Goal: Task Accomplishment & Management: Manage account settings

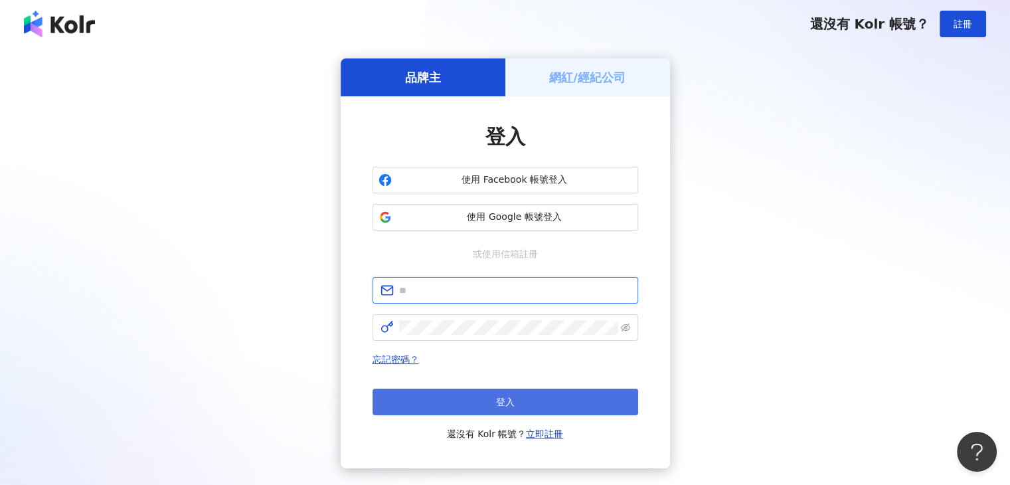
type input "**********"
click at [448, 396] on button "登入" at bounding box center [505, 401] width 266 height 27
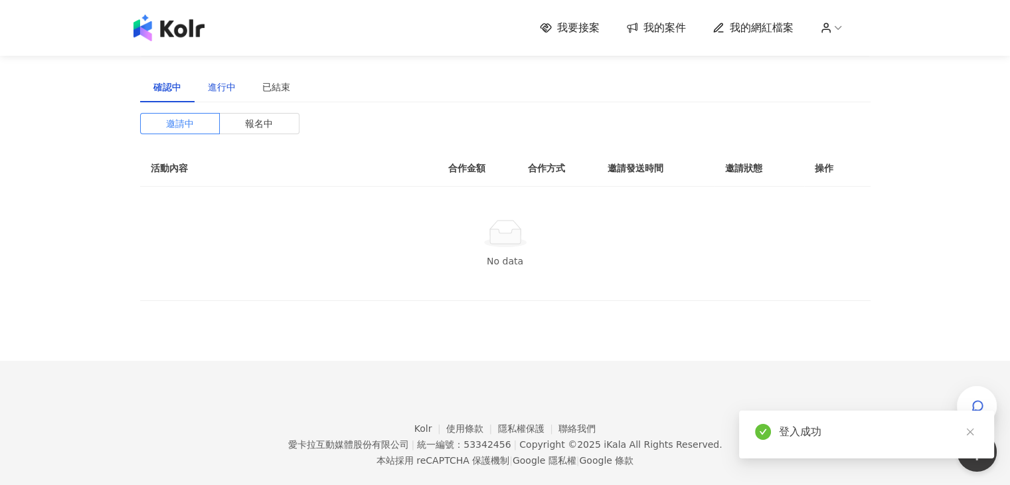
click at [212, 89] on div "進行中" at bounding box center [222, 87] width 28 height 15
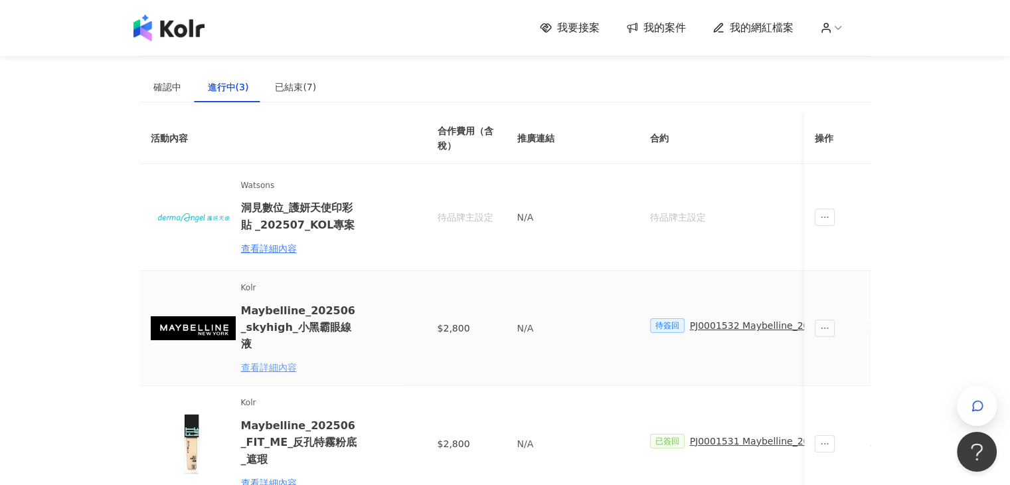
click at [280, 360] on div "查看詳細內容" at bounding box center [299, 367] width 116 height 15
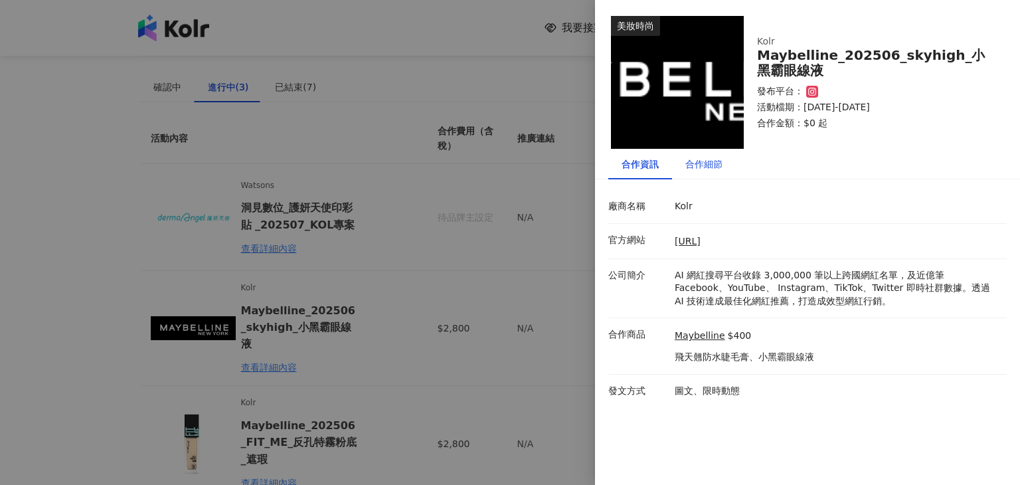
click at [716, 164] on div "合作細節" at bounding box center [703, 164] width 37 height 15
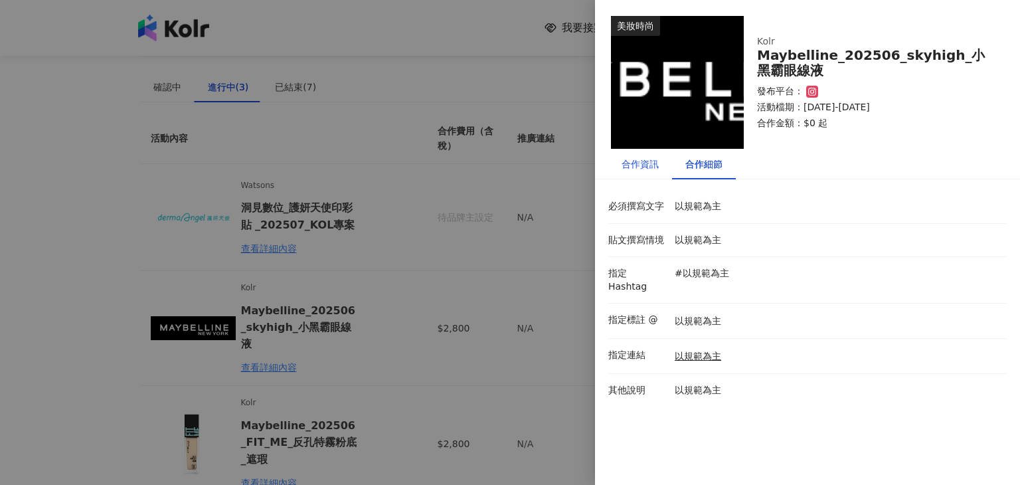
click at [658, 168] on div "合作資訊" at bounding box center [639, 164] width 37 height 15
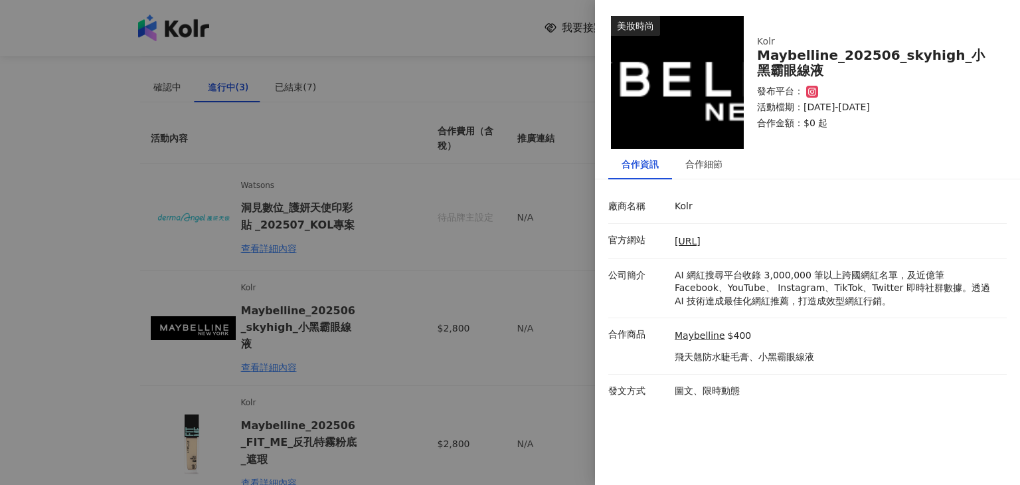
click at [307, 169] on div at bounding box center [510, 242] width 1020 height 485
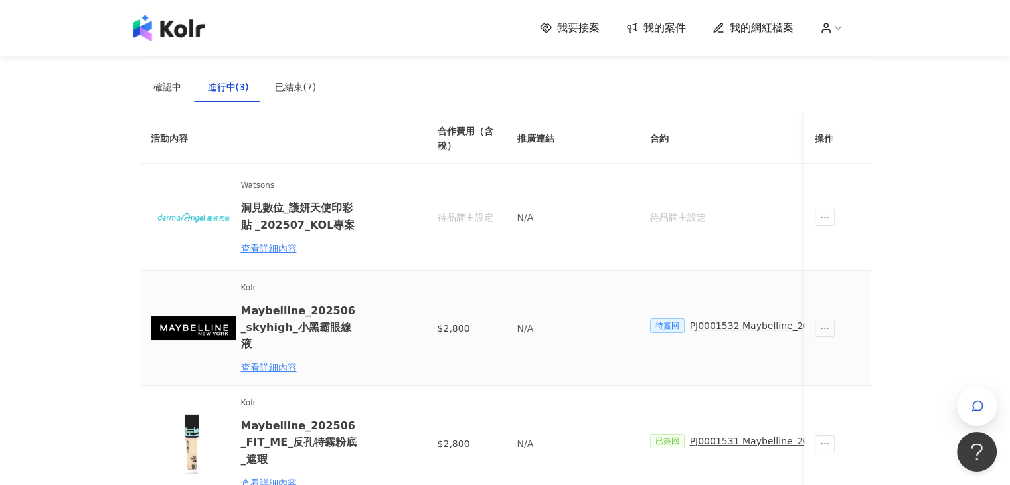
click at [657, 328] on div "待簽回 PJ0001532 Maybelline_202506_skyhigh_小黑霸眼線液_萊雅合作備忘錄" at bounding box center [836, 325] width 373 height 15
click at [716, 325] on div "PJ0001532 Maybelline_202506_skyhigh_小黑霸眼線液_萊雅合作備忘錄" at bounding box center [846, 325] width 313 height 15
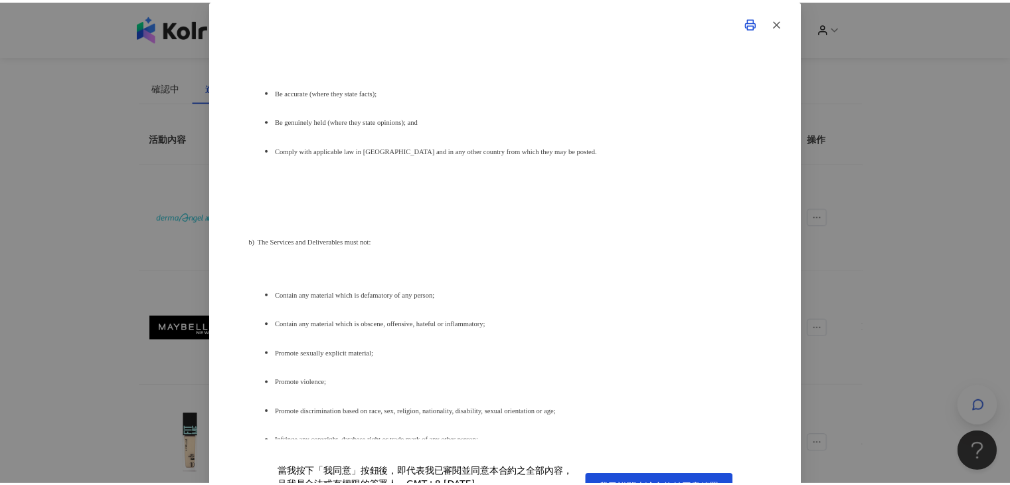
scroll to position [5576, 0]
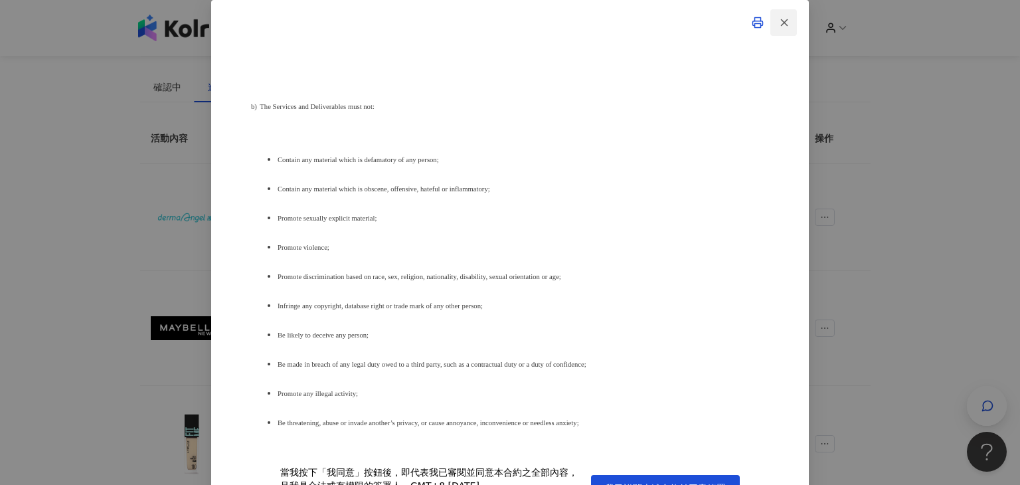
click at [779, 23] on icon "button" at bounding box center [784, 23] width 12 height 12
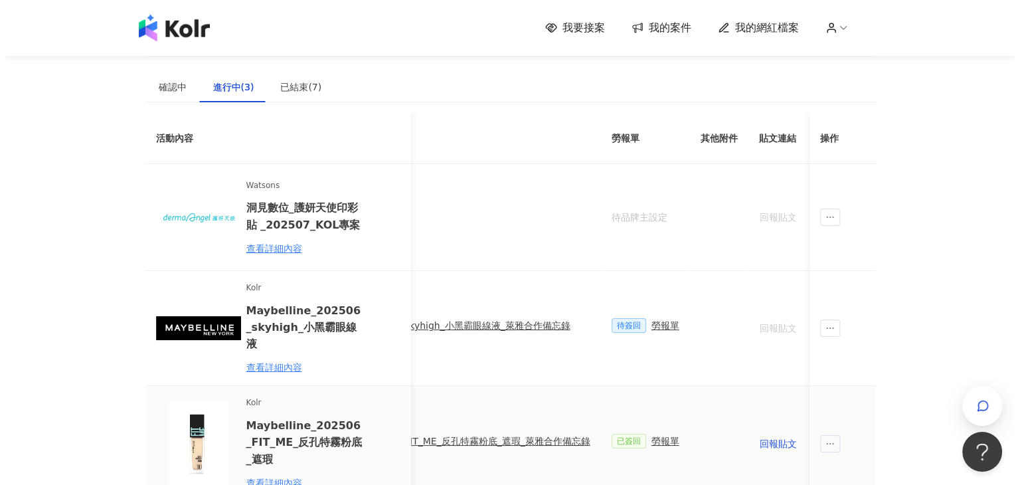
scroll to position [0, 0]
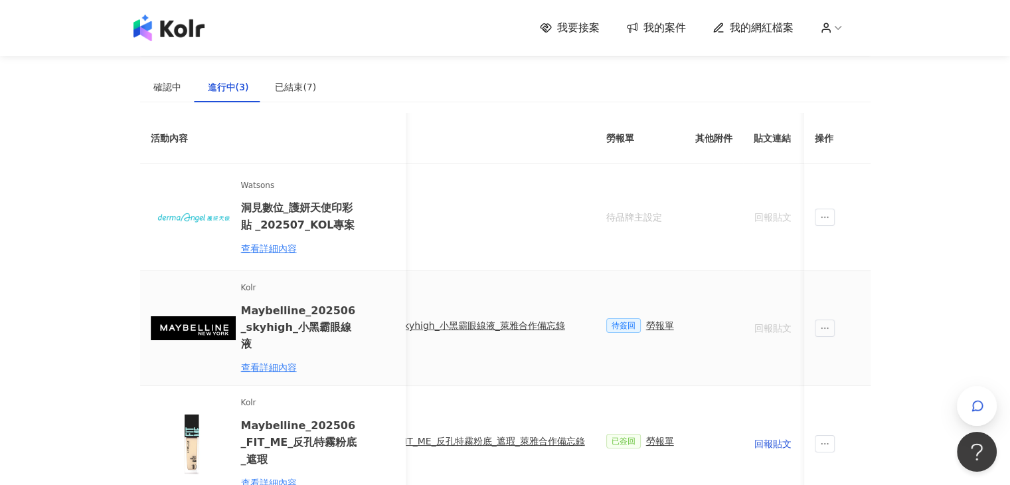
click at [647, 321] on div "勞報單" at bounding box center [660, 325] width 28 height 15
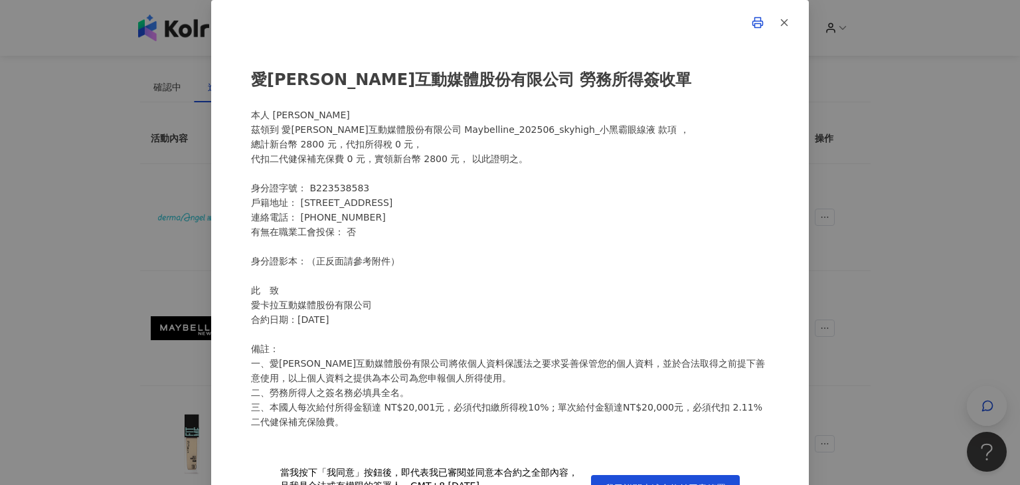
click at [165, 176] on div "愛卡拉互動媒體股份有限公司 勞務所得簽收單 本人 楊荏羽 茲領到 愛卡拉互動媒體股份有限公司 Maybelline_202506_skyhigh_小黑霸眼線液…" at bounding box center [510, 242] width 1020 height 485
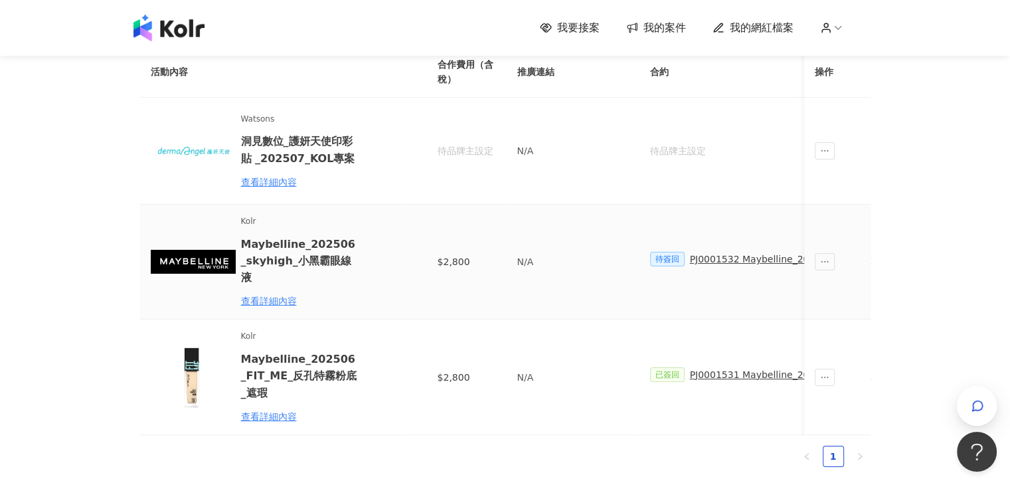
click at [711, 255] on div "PJ0001532 Maybelline_202506_skyhigh_小黑霸眼線液_萊雅合作備忘錄" at bounding box center [846, 259] width 313 height 15
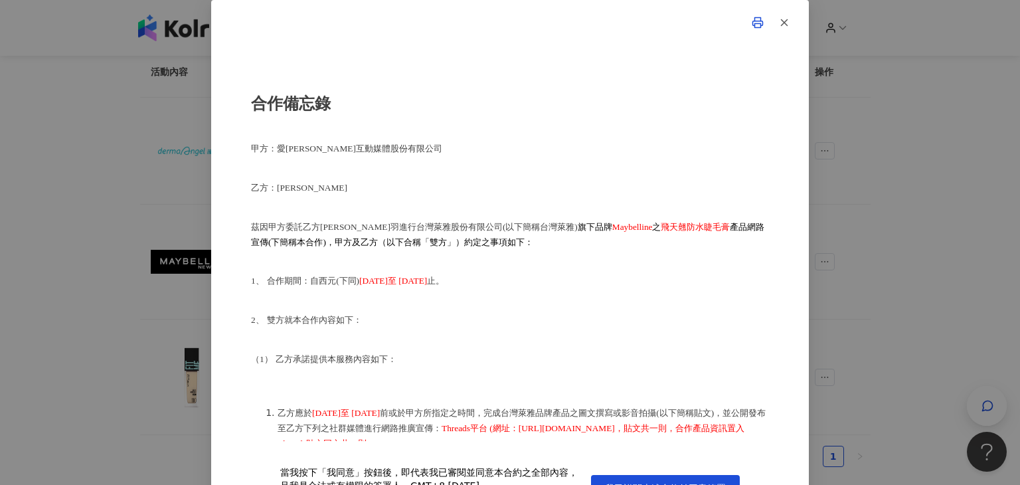
click at [775, 31] on button "button" at bounding box center [783, 22] width 27 height 27
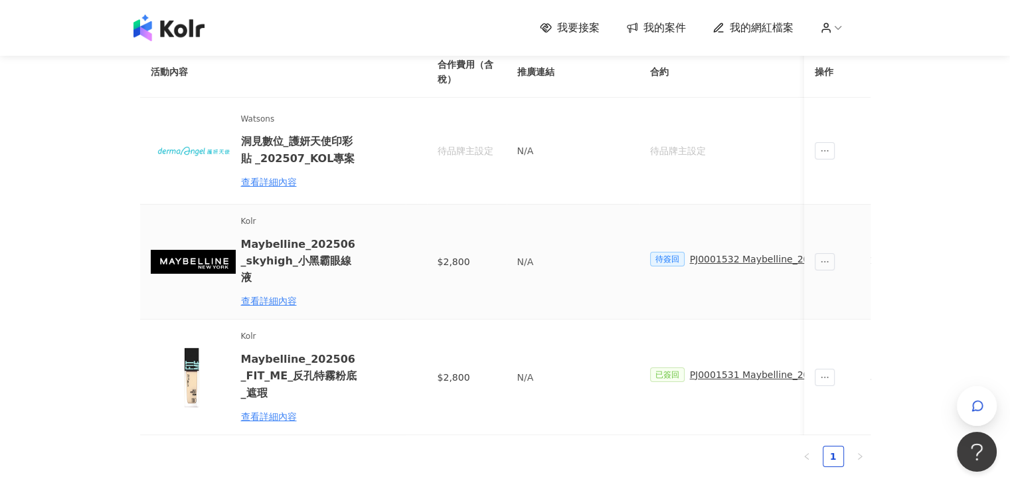
drag, startPoint x: 335, startPoint y: 242, endPoint x: 317, endPoint y: 273, distance: 36.0
click at [335, 246] on h6 "Maybelline_202506_skyhigh_小黑霸眼線液" at bounding box center [299, 261] width 116 height 50
click at [315, 274] on div "Kolr Maybelline_202506_skyhigh_小黑霸眼線液 查看詳細內容" at bounding box center [299, 261] width 116 height 93
click at [202, 262] on img at bounding box center [193, 261] width 85 height 85
click at [283, 293] on div "查看詳細內容" at bounding box center [299, 300] width 116 height 15
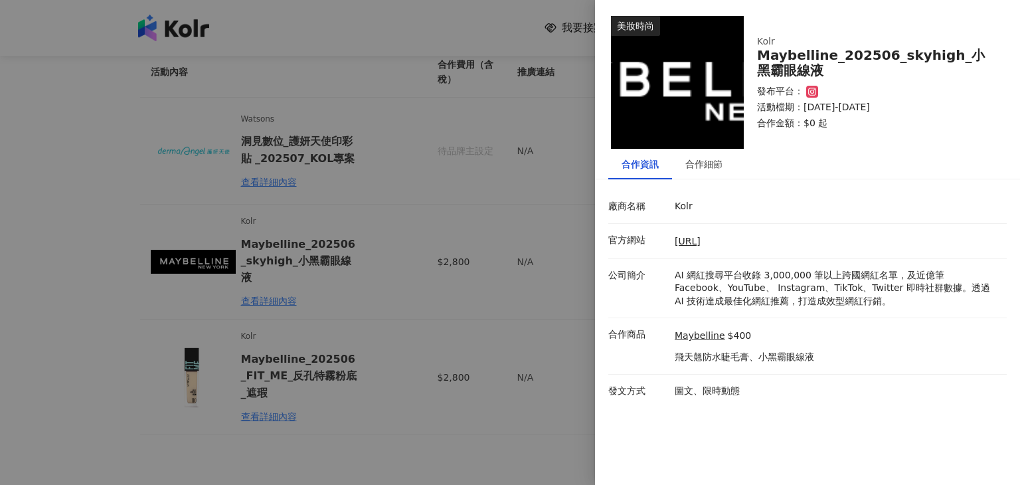
click at [321, 210] on div at bounding box center [510, 242] width 1020 height 485
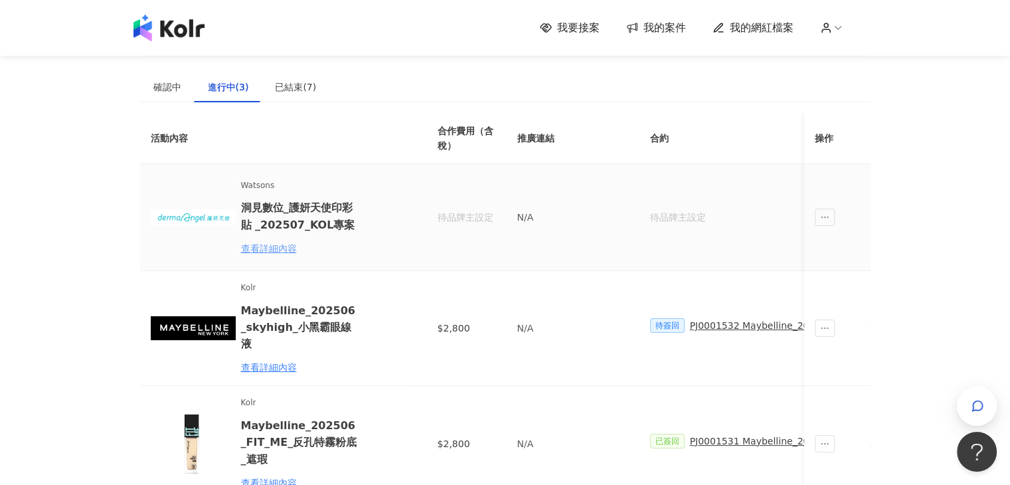
click at [289, 249] on div "查看詳細內容" at bounding box center [299, 248] width 116 height 15
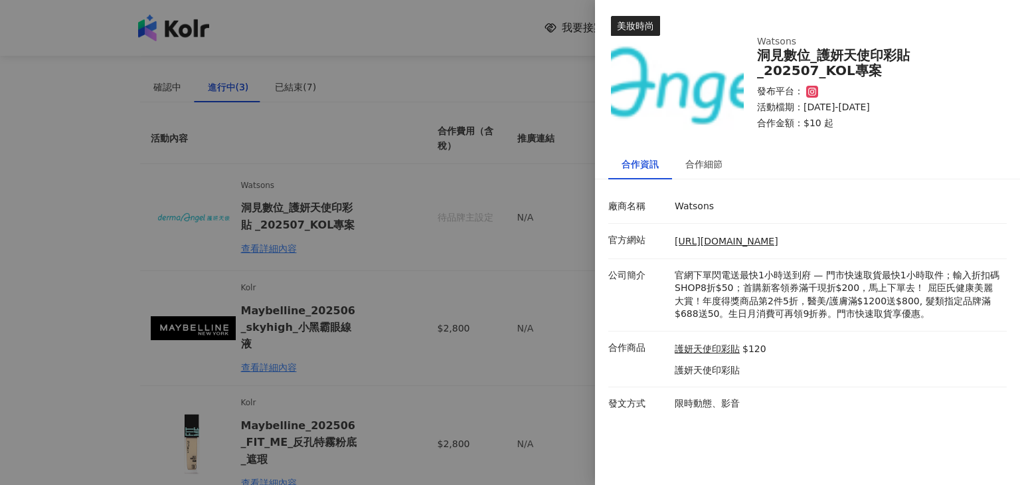
click at [435, 133] on div at bounding box center [510, 242] width 1020 height 485
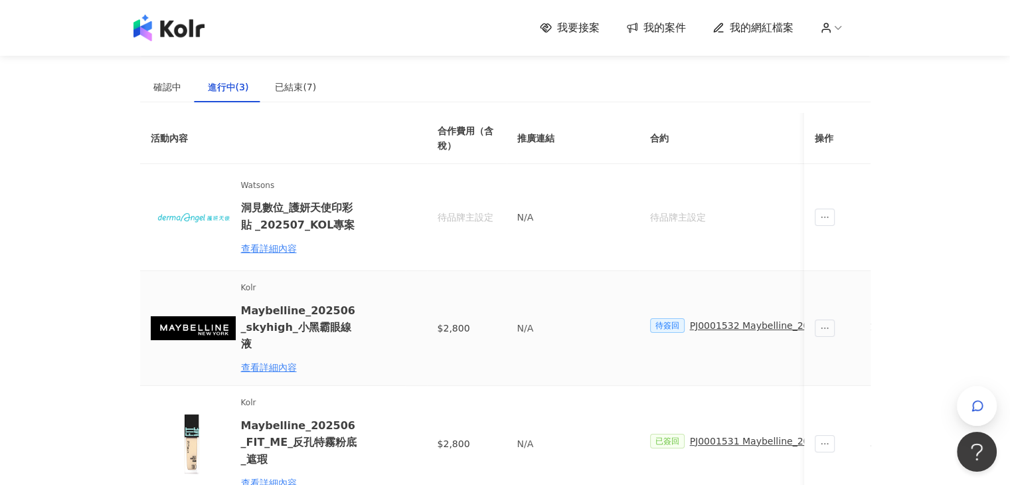
click at [728, 323] on div "PJ0001532 Maybelline_202506_skyhigh_小黑霸眼線液_萊雅合作備忘錄" at bounding box center [846, 325] width 313 height 15
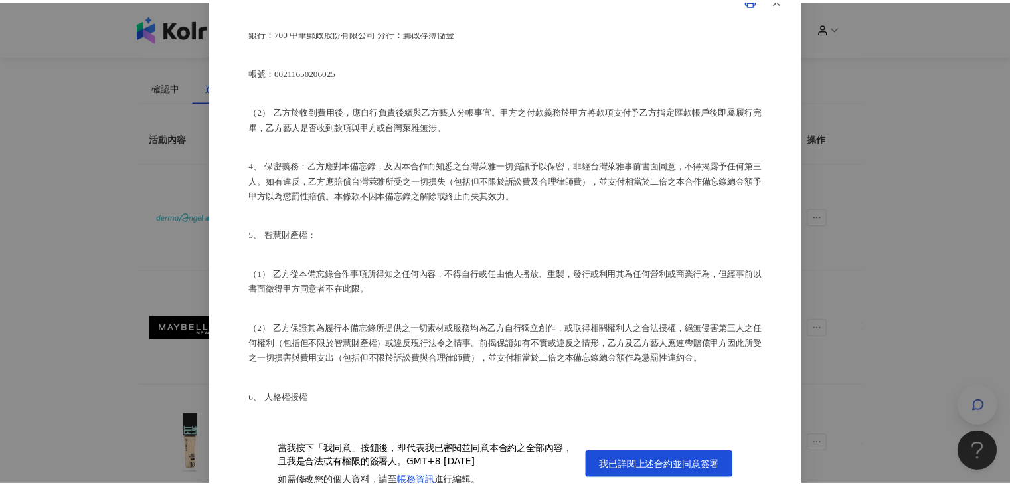
scroll to position [35, 0]
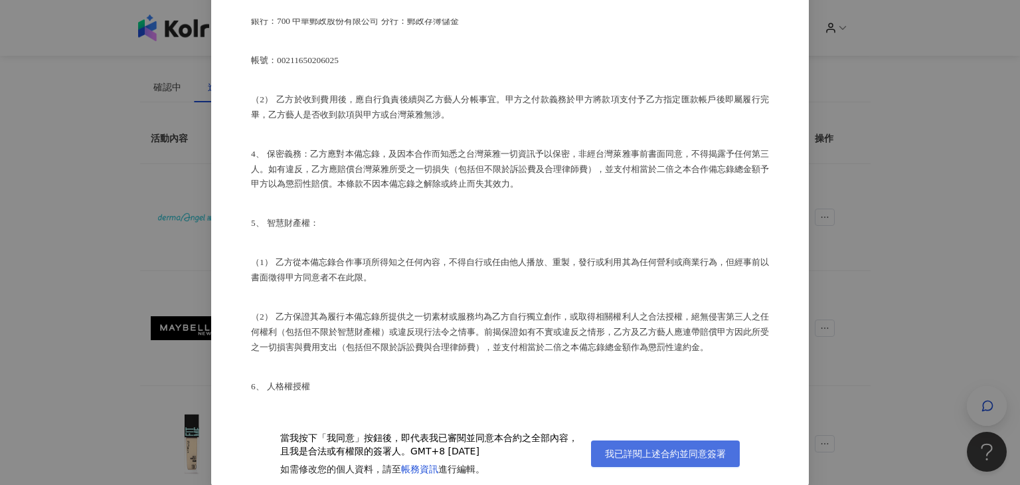
click at [696, 449] on span "我已詳閱上述合約並同意簽署" at bounding box center [665, 453] width 121 height 11
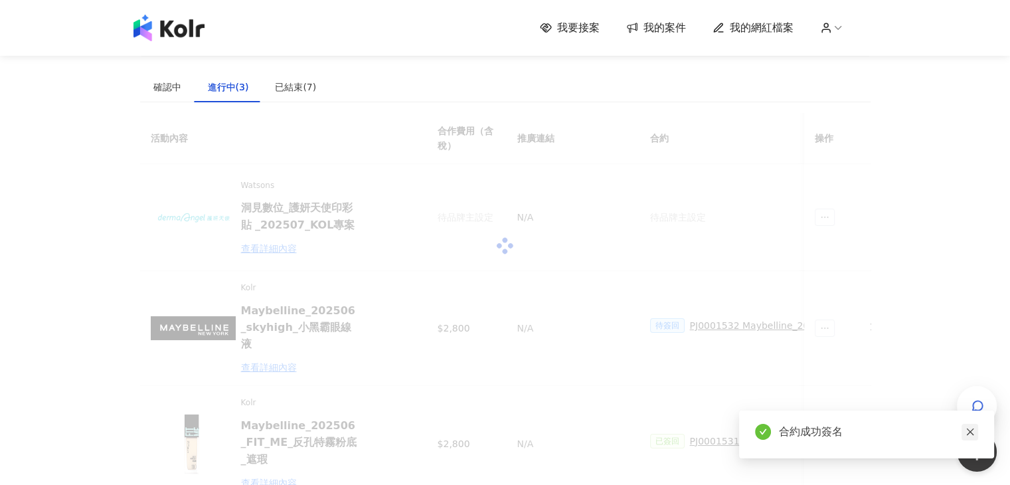
click at [967, 431] on icon "close" at bounding box center [969, 431] width 9 height 9
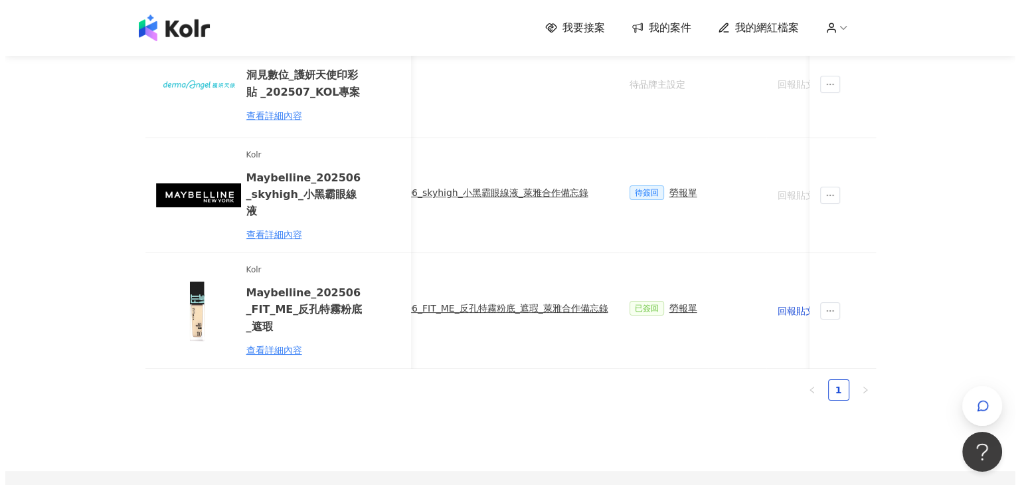
scroll to position [0, 417]
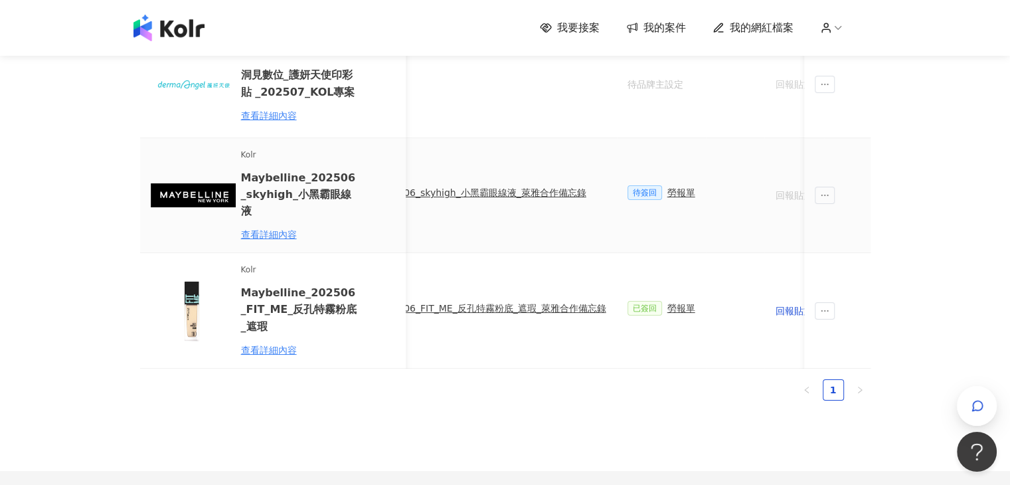
click at [667, 189] on div "勞報單" at bounding box center [681, 192] width 28 height 15
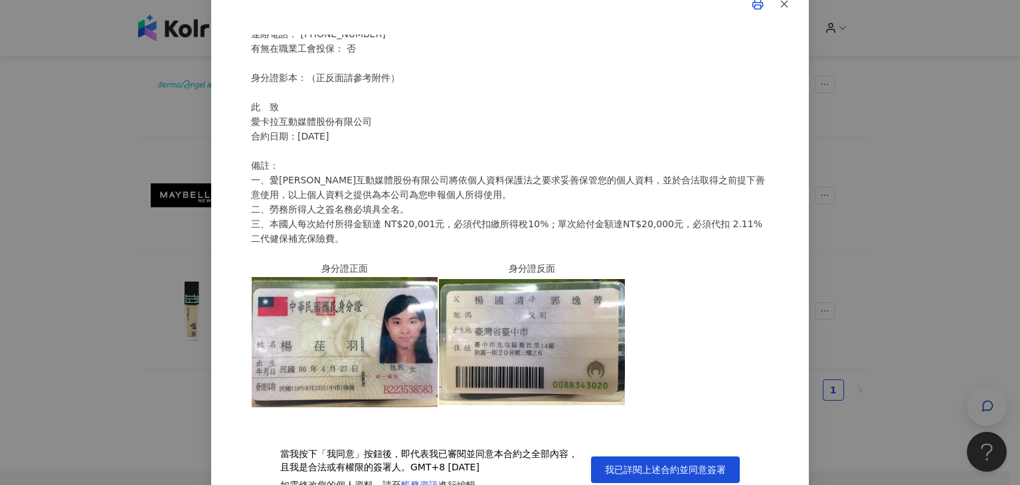
scroll to position [35, 0]
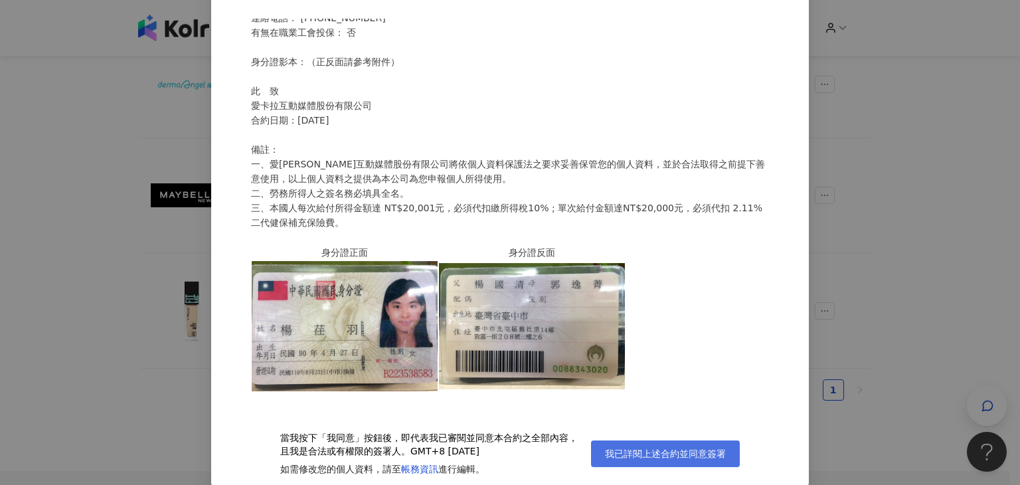
click at [642, 461] on button "我已詳閱上述合約並同意簽署" at bounding box center [665, 453] width 149 height 27
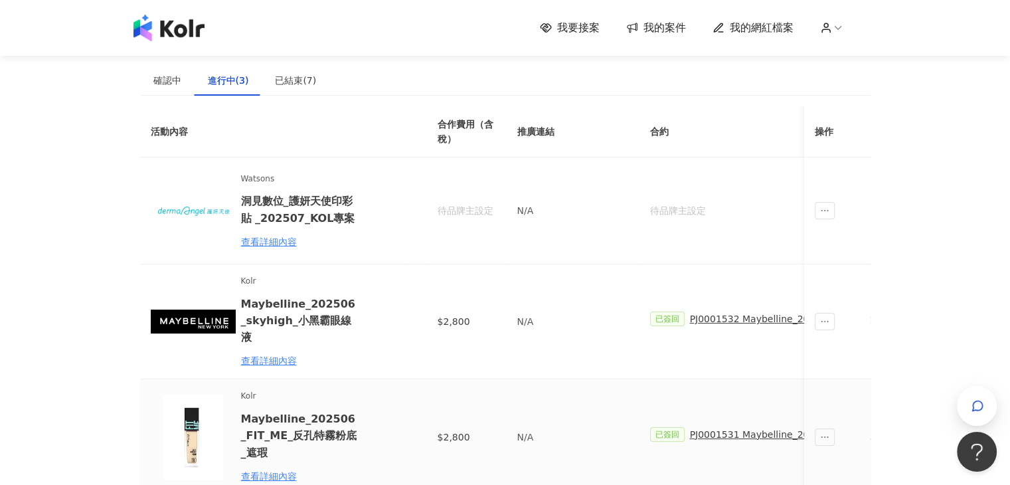
scroll to position [0, 0]
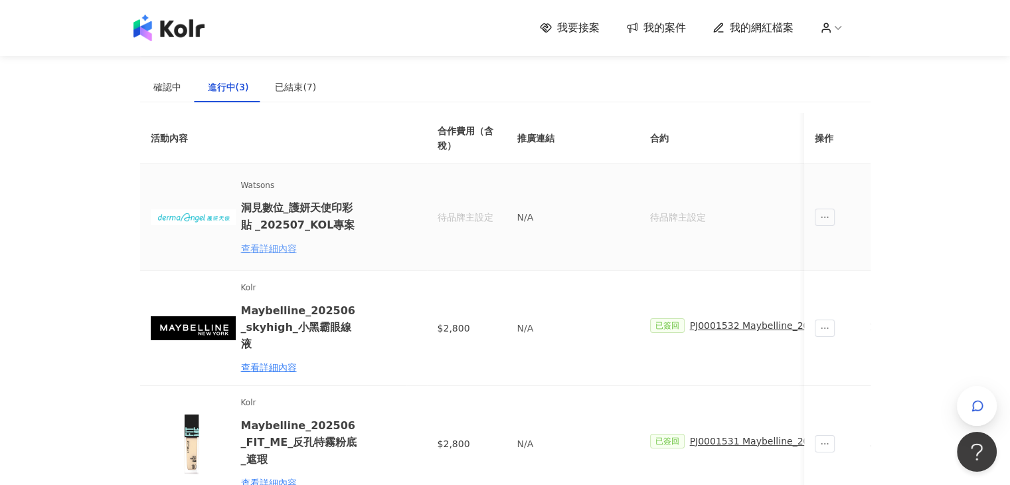
click at [281, 250] on div "查看詳細內容" at bounding box center [299, 248] width 116 height 15
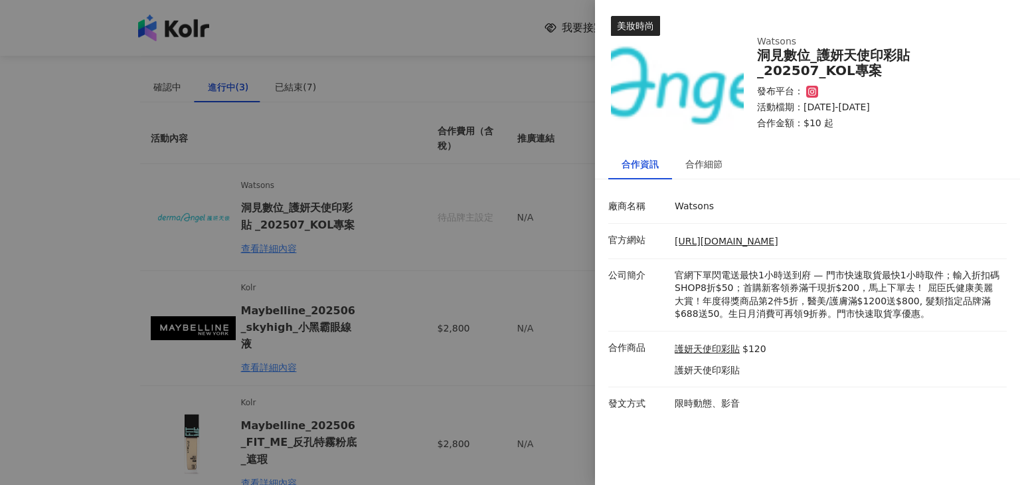
click at [523, 255] on div at bounding box center [510, 242] width 1020 height 485
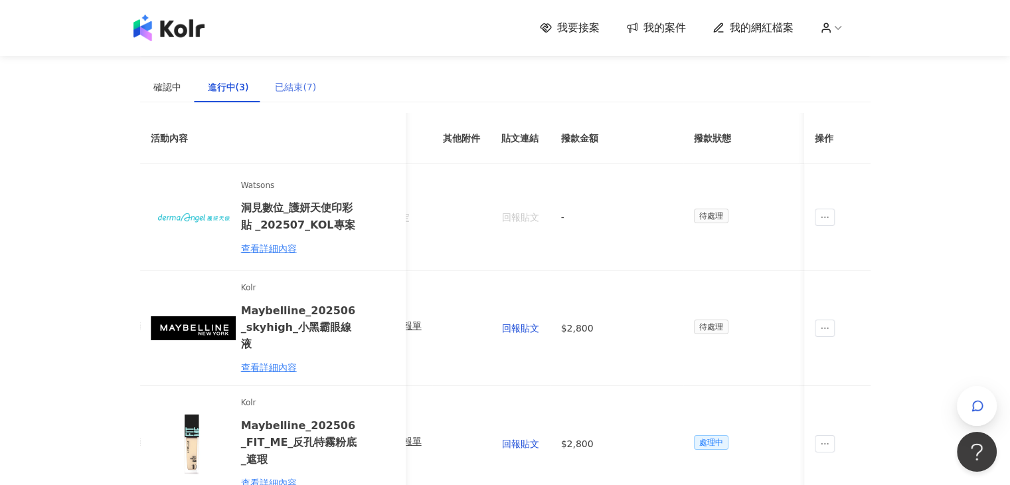
click at [307, 78] on div "已結束(7)" at bounding box center [296, 87] width 68 height 31
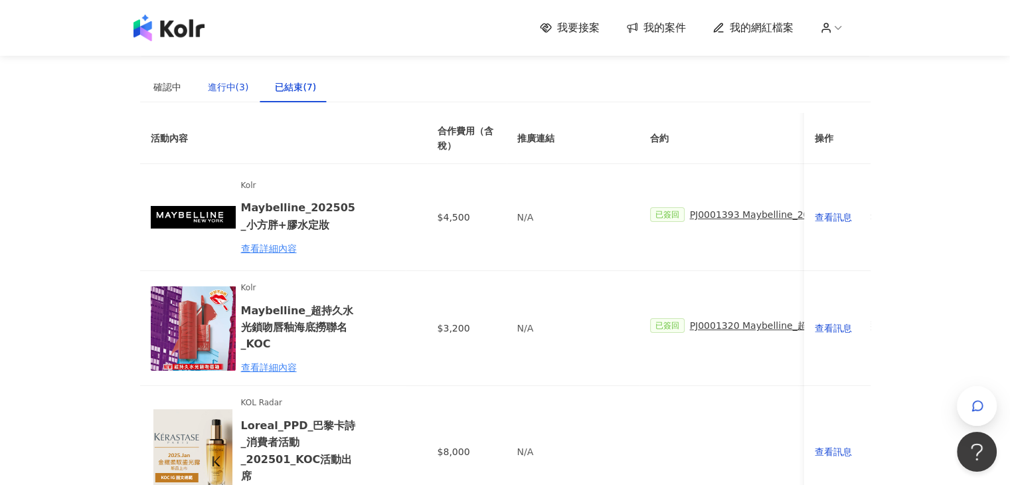
click at [234, 88] on div "進行中(3)" at bounding box center [228, 87] width 41 height 15
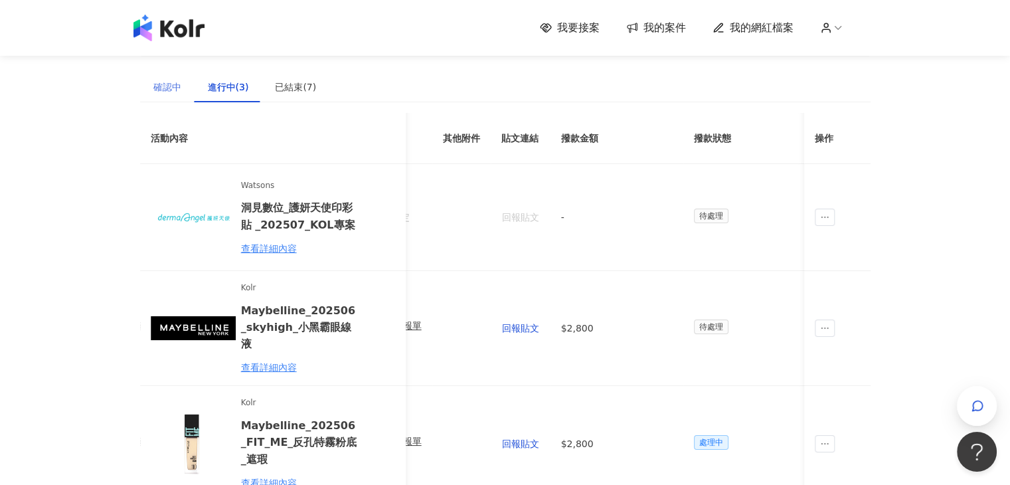
click at [151, 78] on div "確認中" at bounding box center [167, 87] width 54 height 31
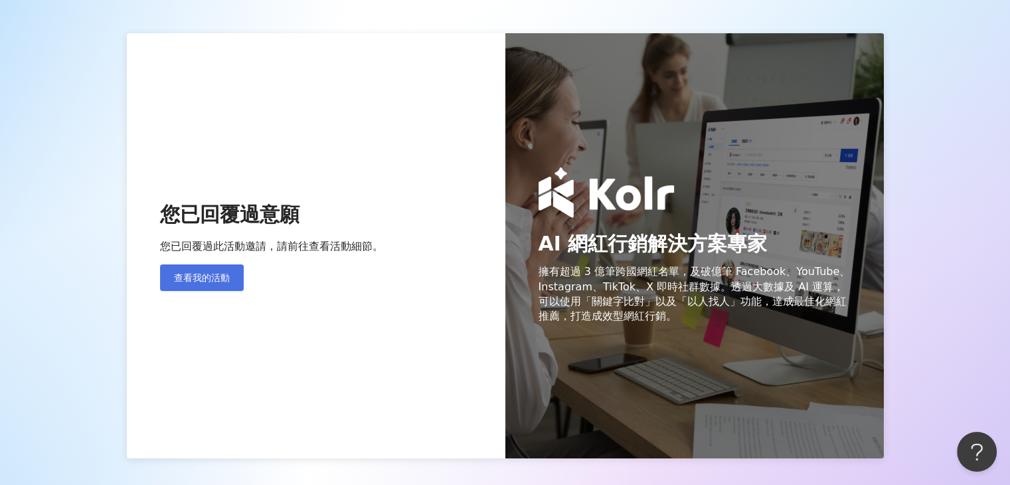
click at [220, 279] on span "查看我的活動" at bounding box center [202, 277] width 56 height 11
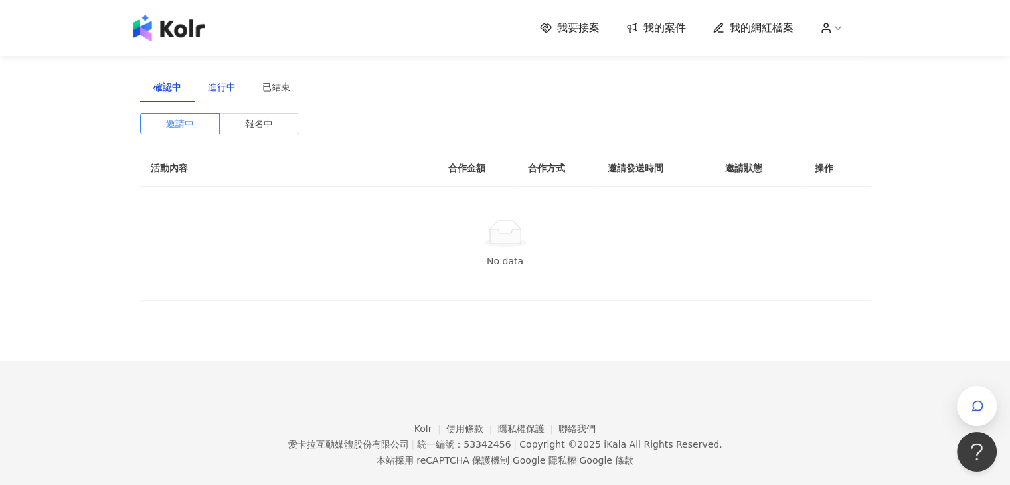
click at [218, 84] on div "進行中" at bounding box center [222, 87] width 28 height 15
